Goal: Find specific page/section: Find specific page/section

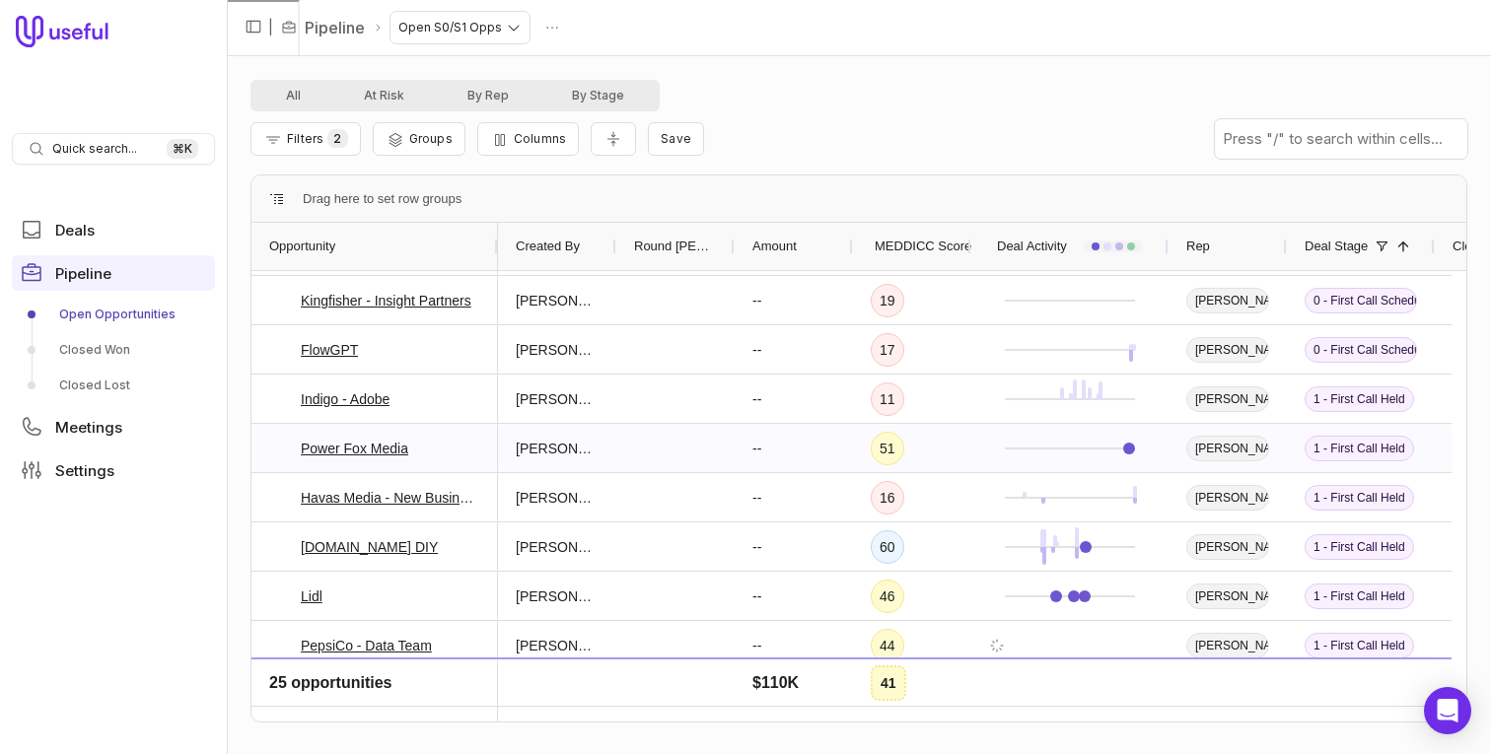
scroll to position [407, 0]
